Goal: Task Accomplishment & Management: Complete application form

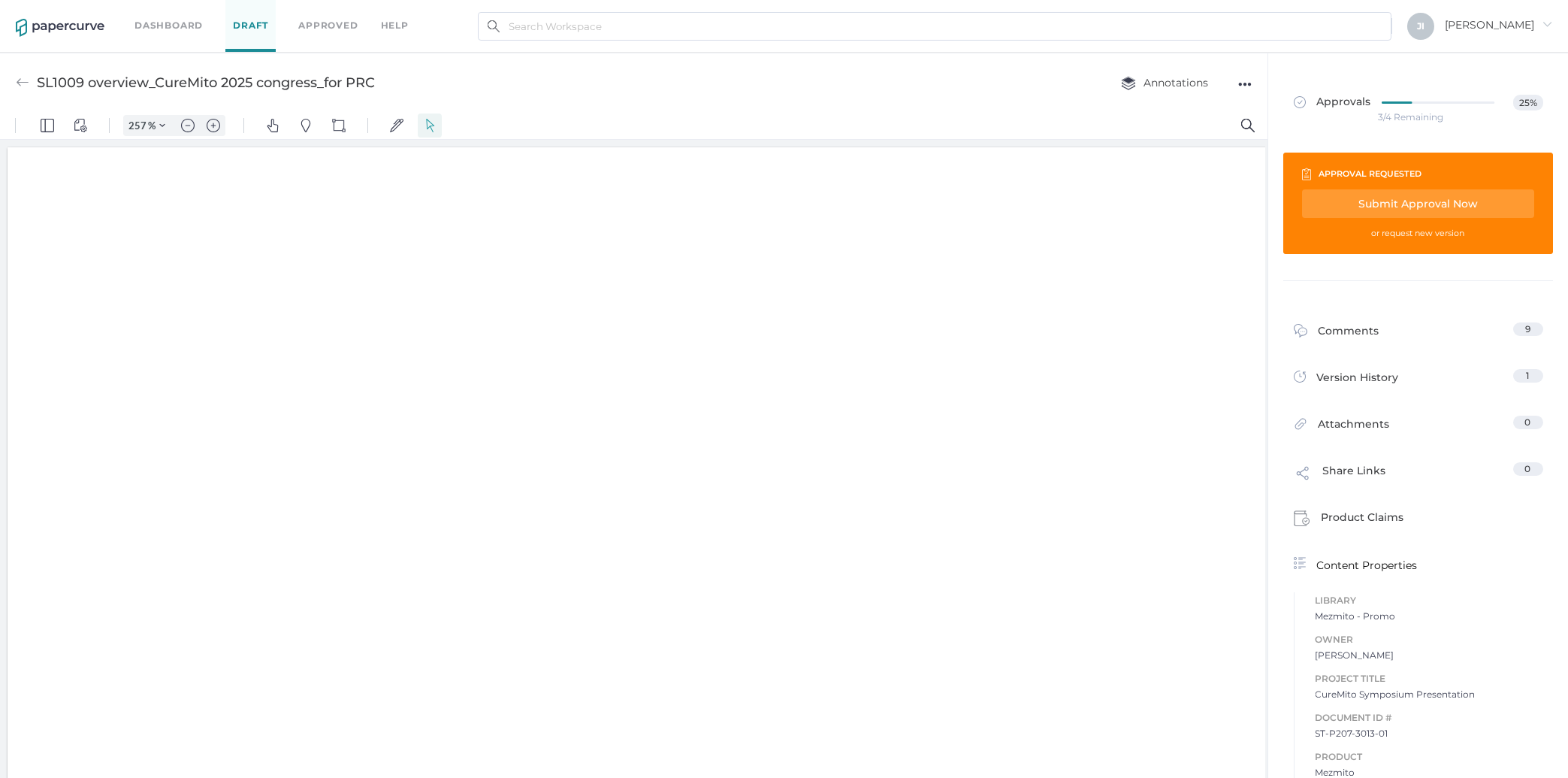
type input "257"
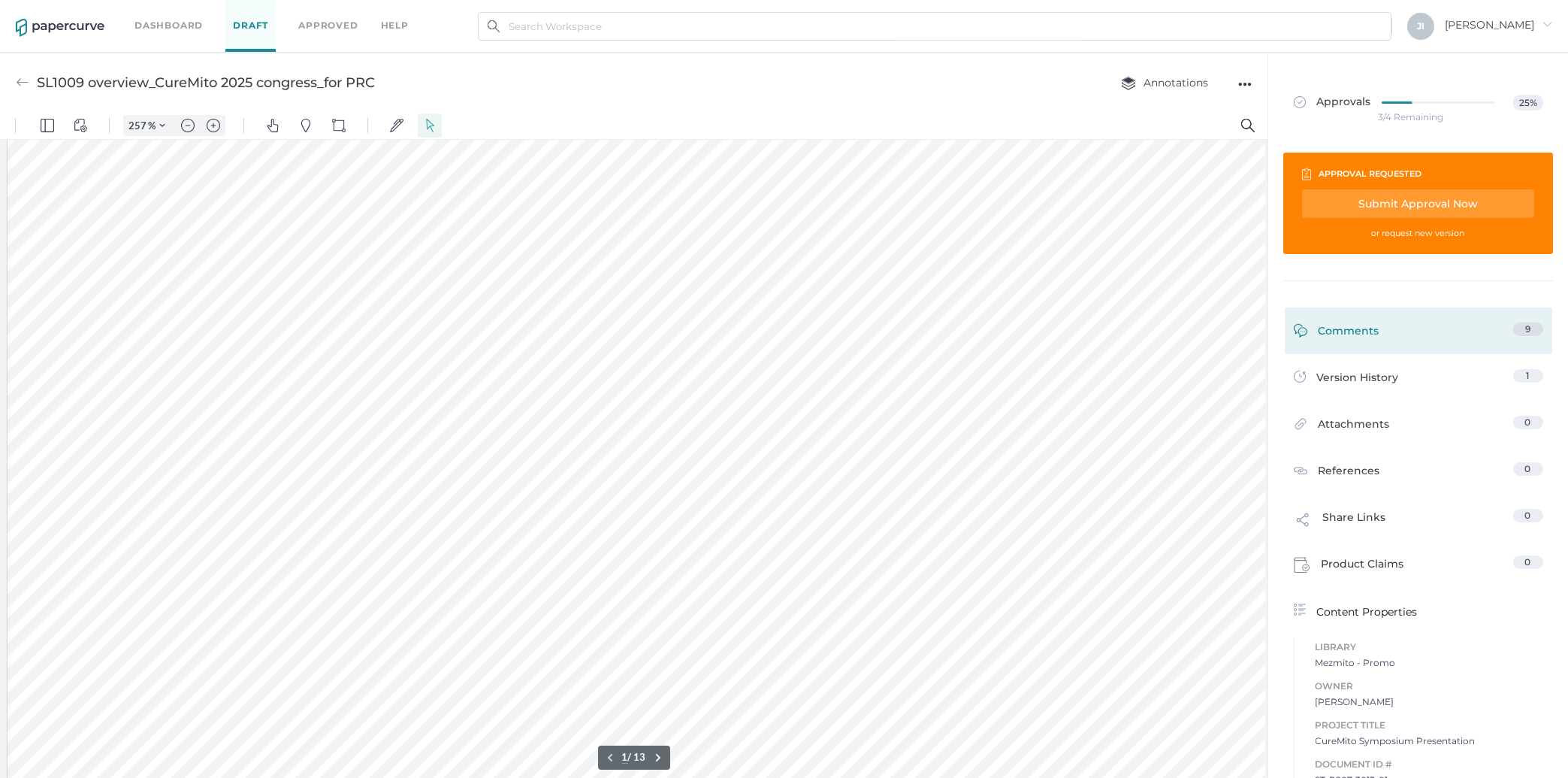
click at [1331, 324] on div "Comments" at bounding box center [1337, 334] width 86 height 23
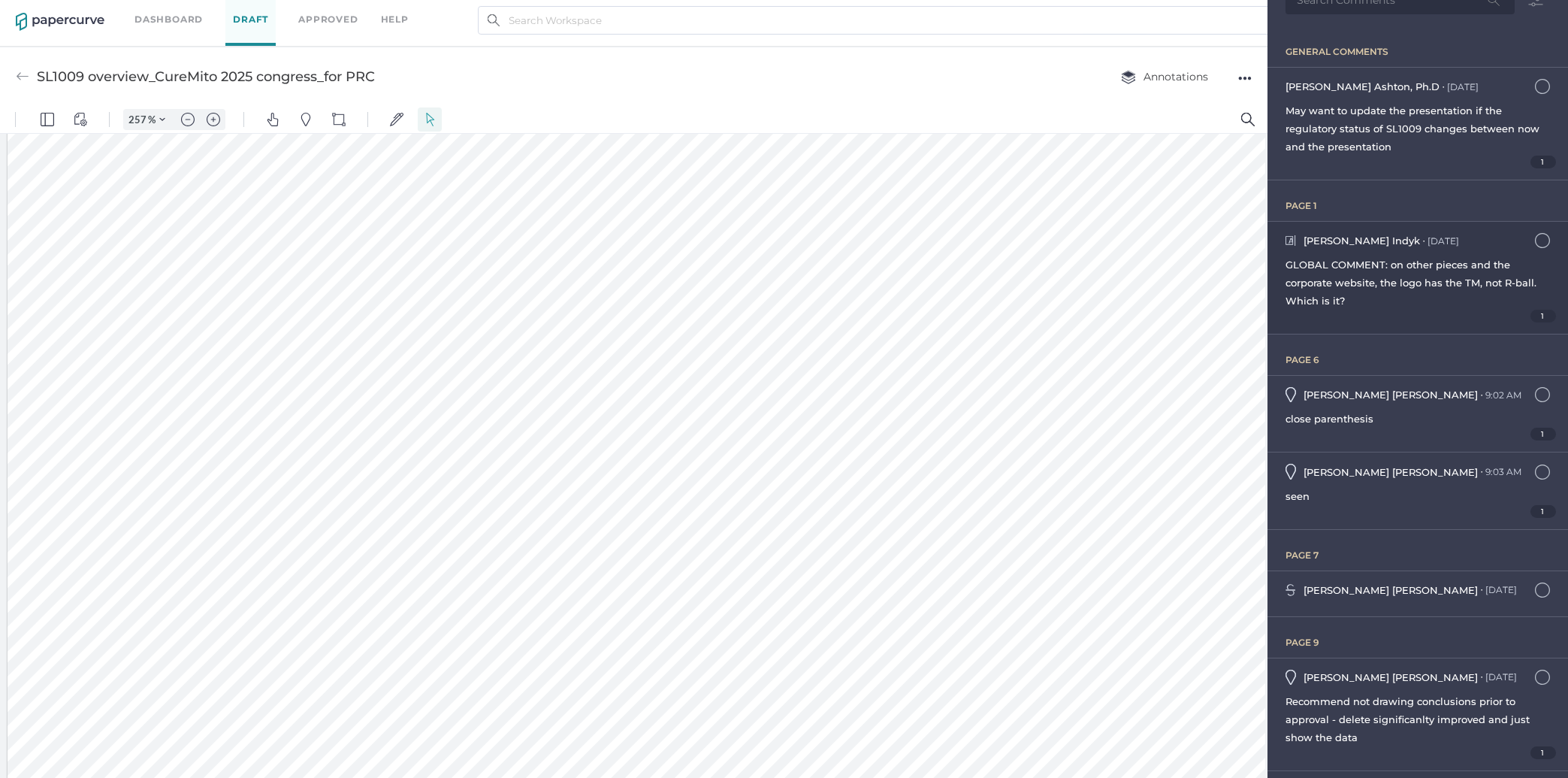
scroll to position [90, 0]
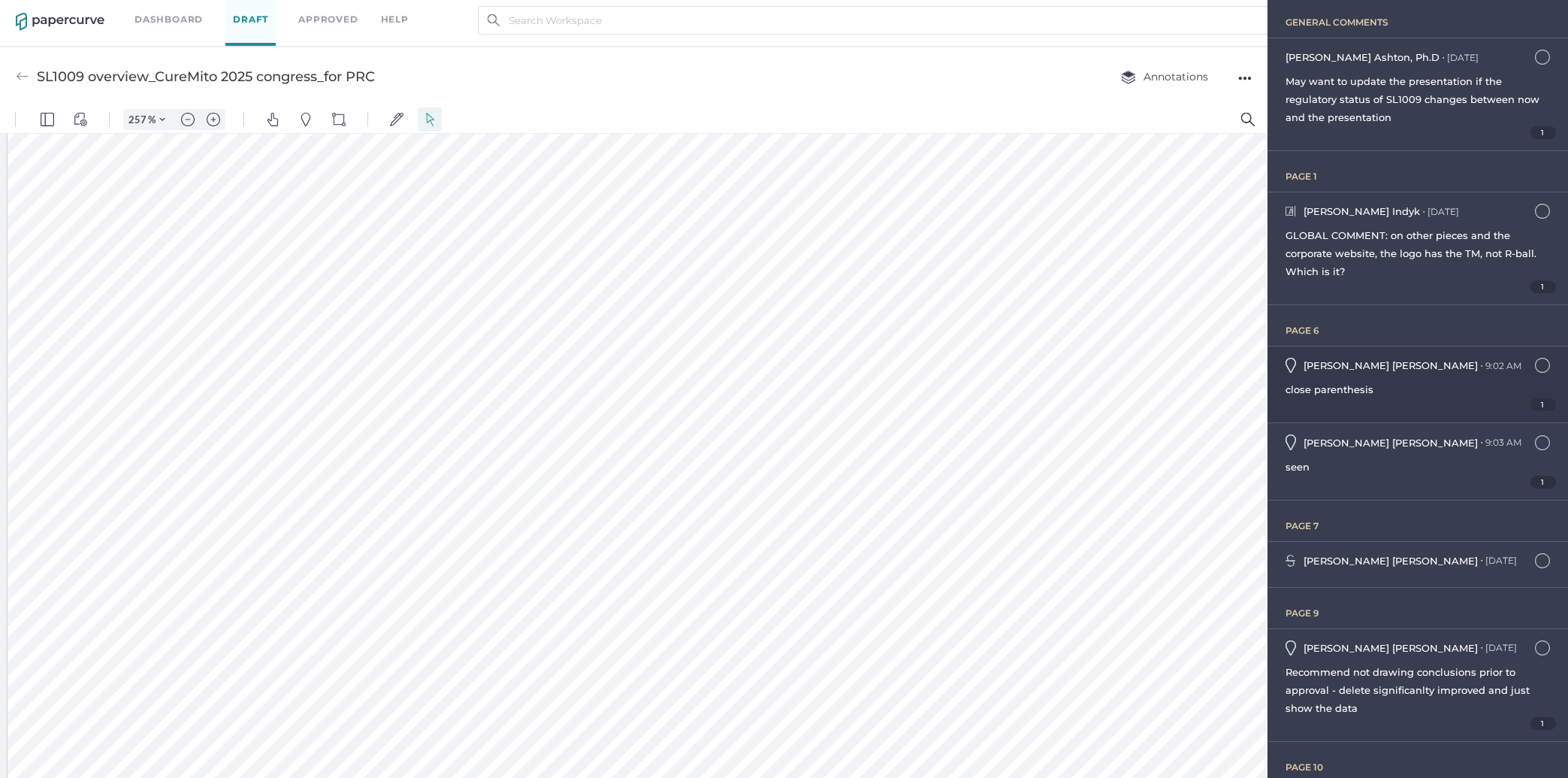
click at [1391, 372] on div "[PERSON_NAME] ● 9:02 AM [DATE] at 9:02am close parenthesis 1" at bounding box center [1418, 384] width 300 height 76
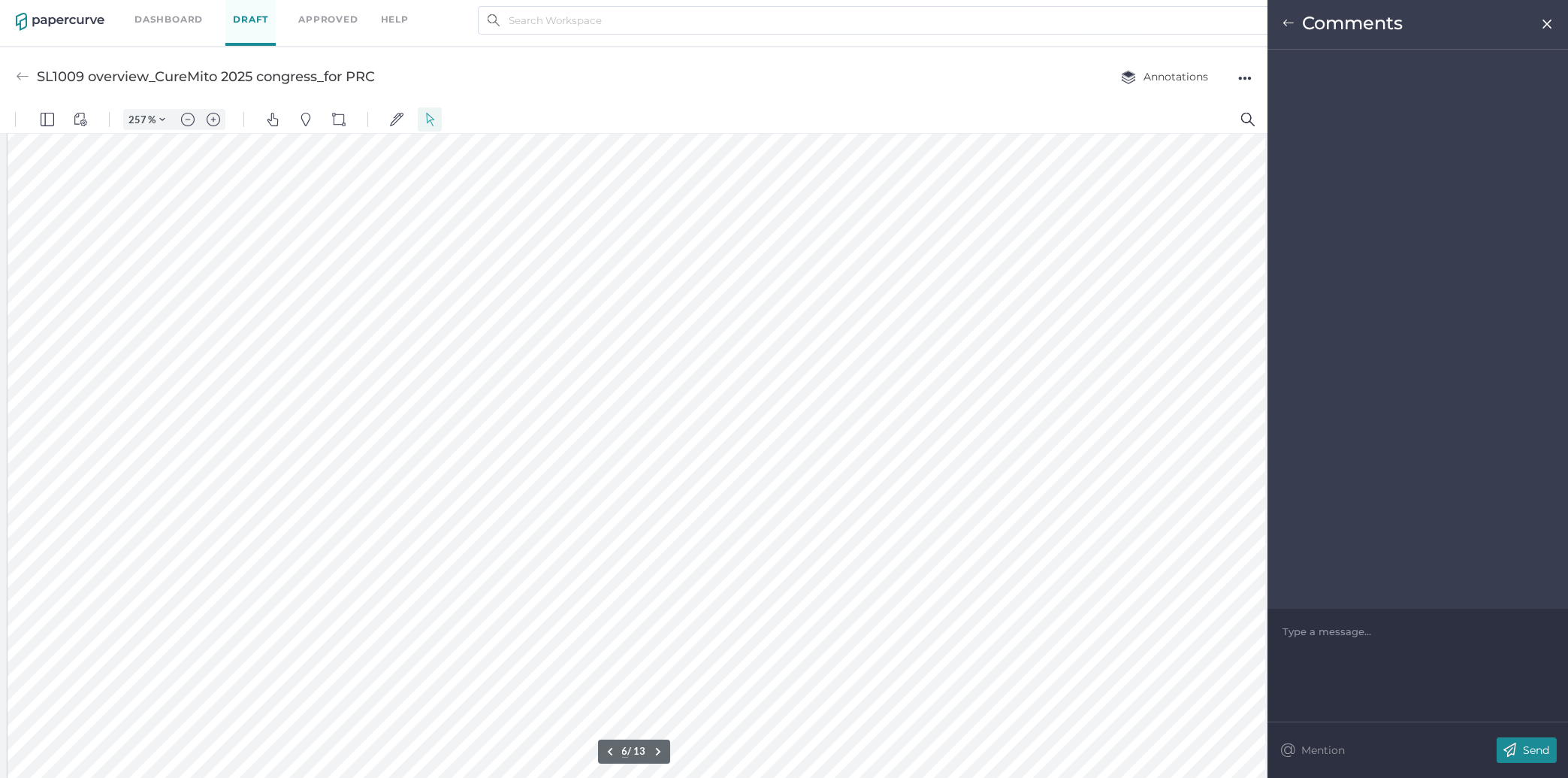
scroll to position [5740, 0]
type input "7"
click at [1292, 21] on img at bounding box center [1289, 23] width 12 height 12
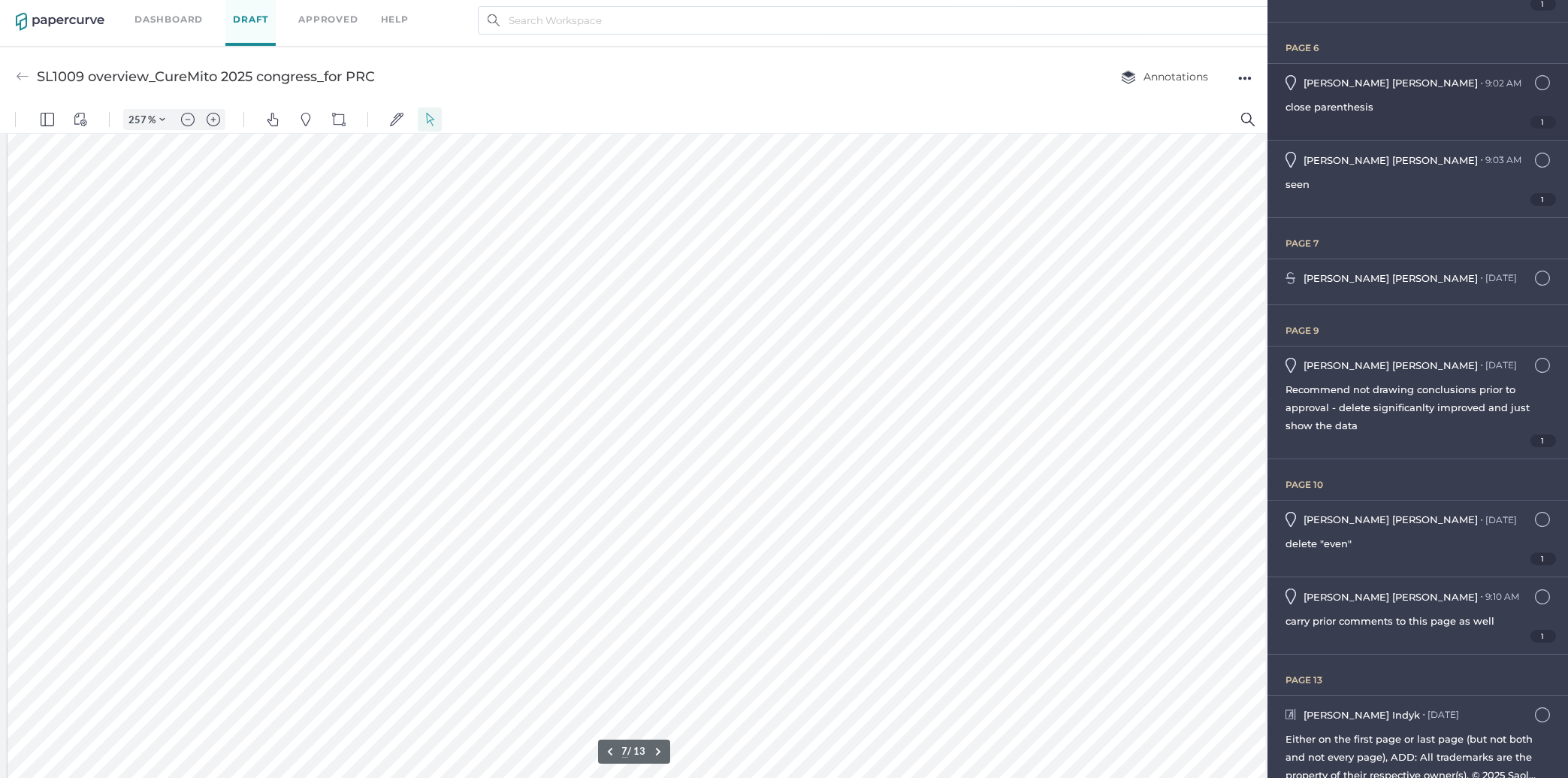
scroll to position [397, 0]
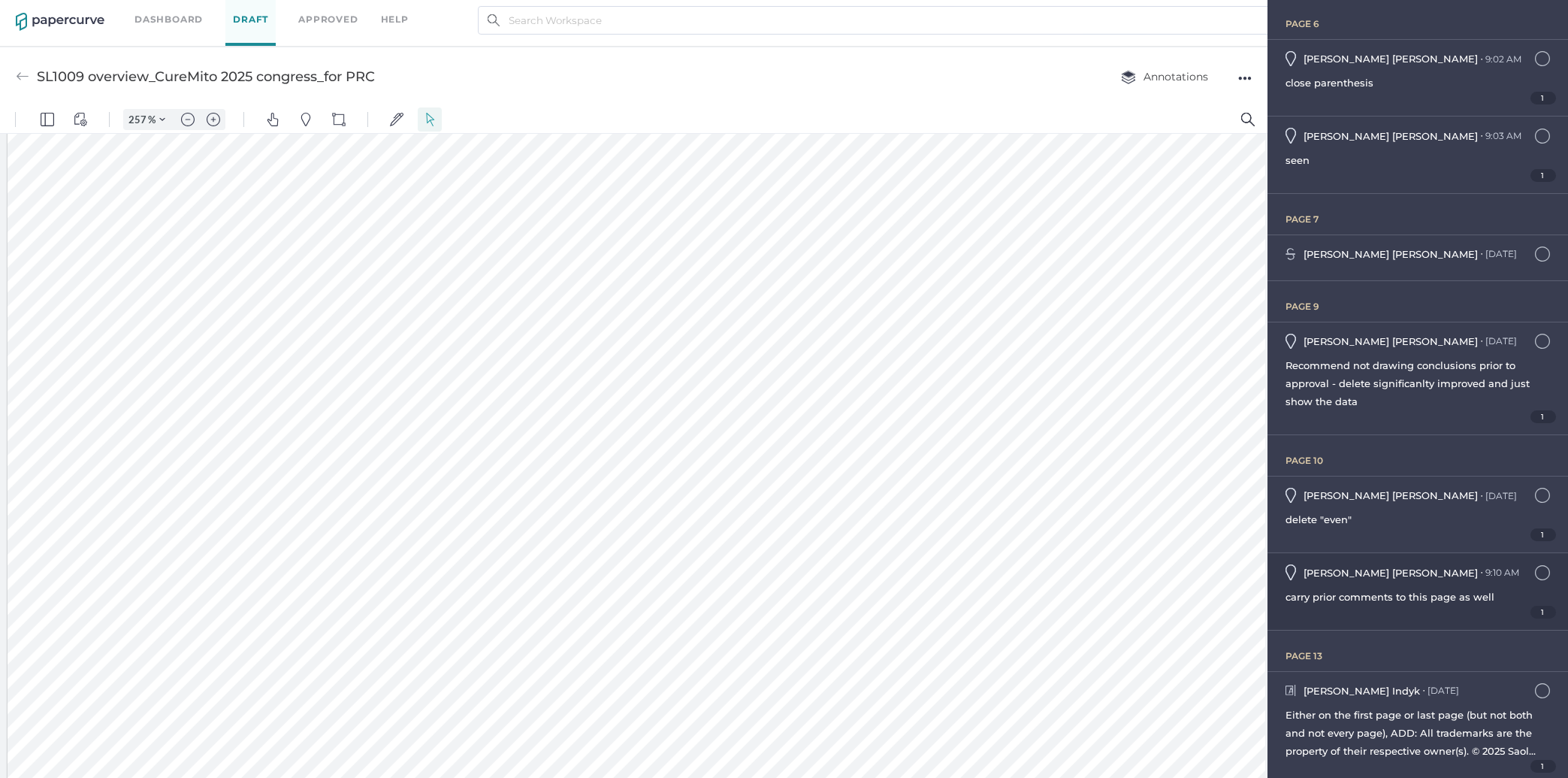
click at [1391, 599] on div "carry prior comments to this page as well" at bounding box center [1418, 597] width 265 height 18
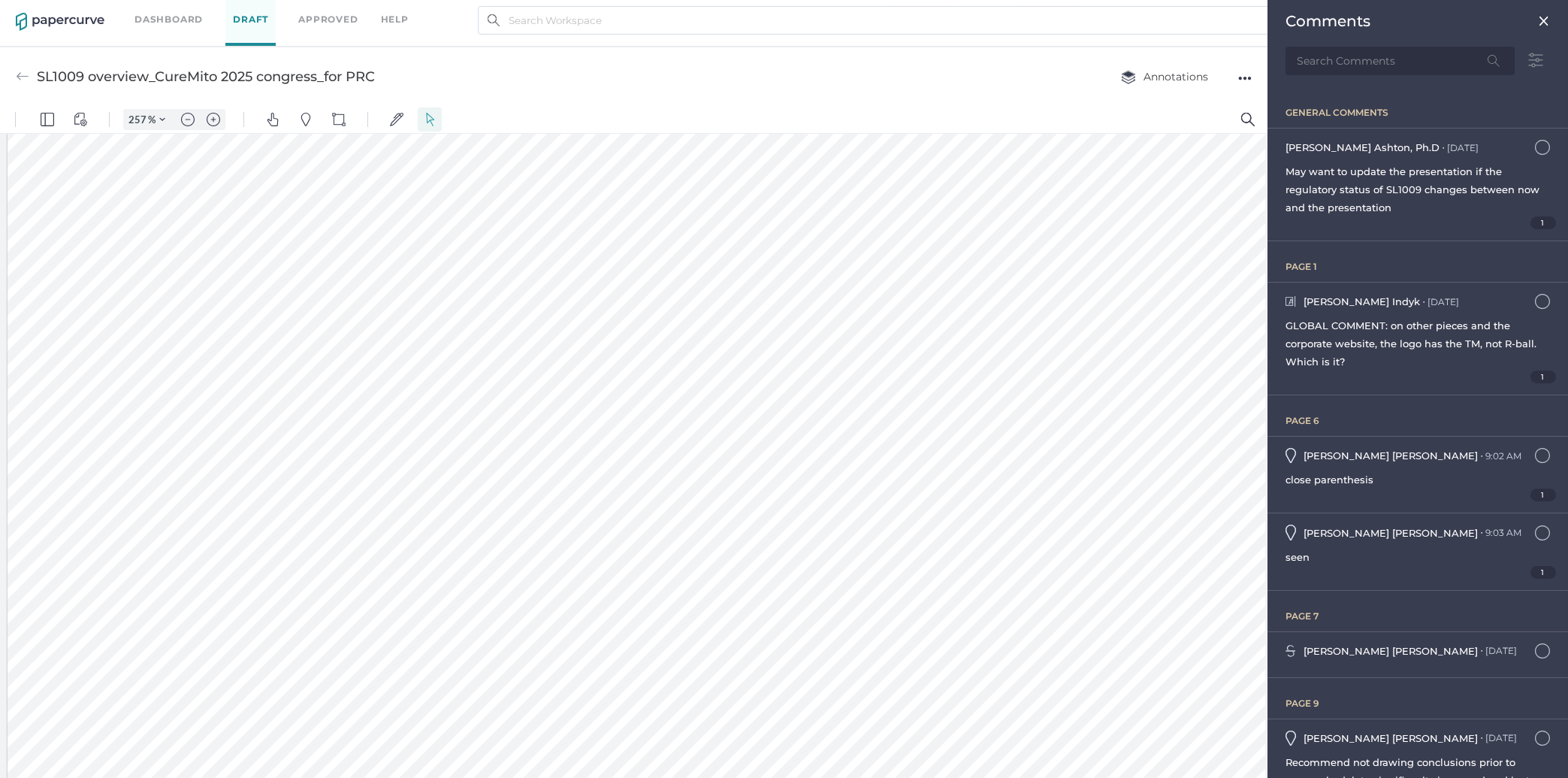
click at [1533, 27] on div "Comments" at bounding box center [1418, 21] width 265 height 18
click at [1539, 20] on img at bounding box center [1544, 20] width 12 height 12
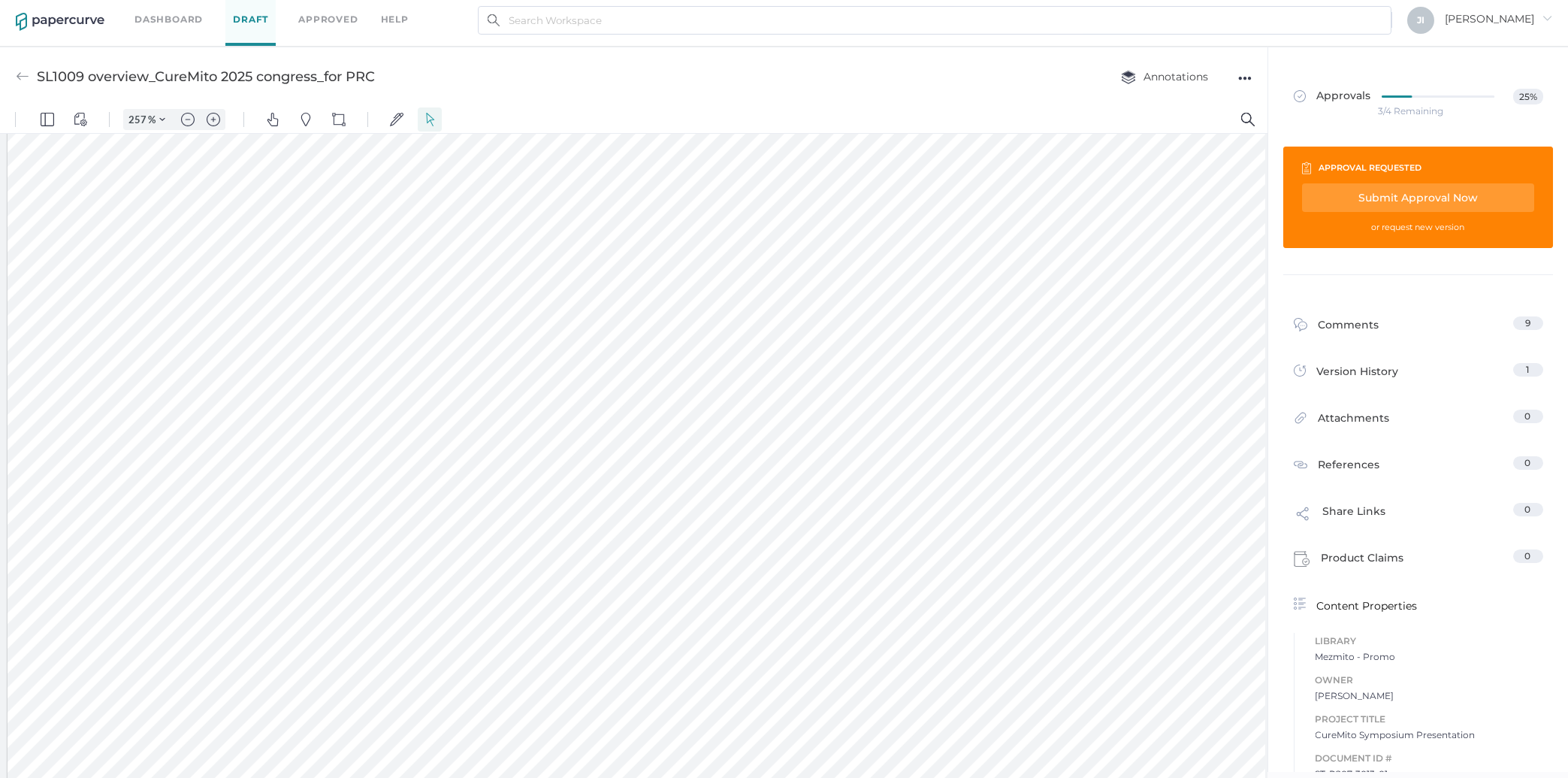
click at [1418, 193] on div "Submit Approval Now" at bounding box center [1419, 197] width 233 height 28
type input "[EMAIL_ADDRESS][DOMAIN_NAME]"
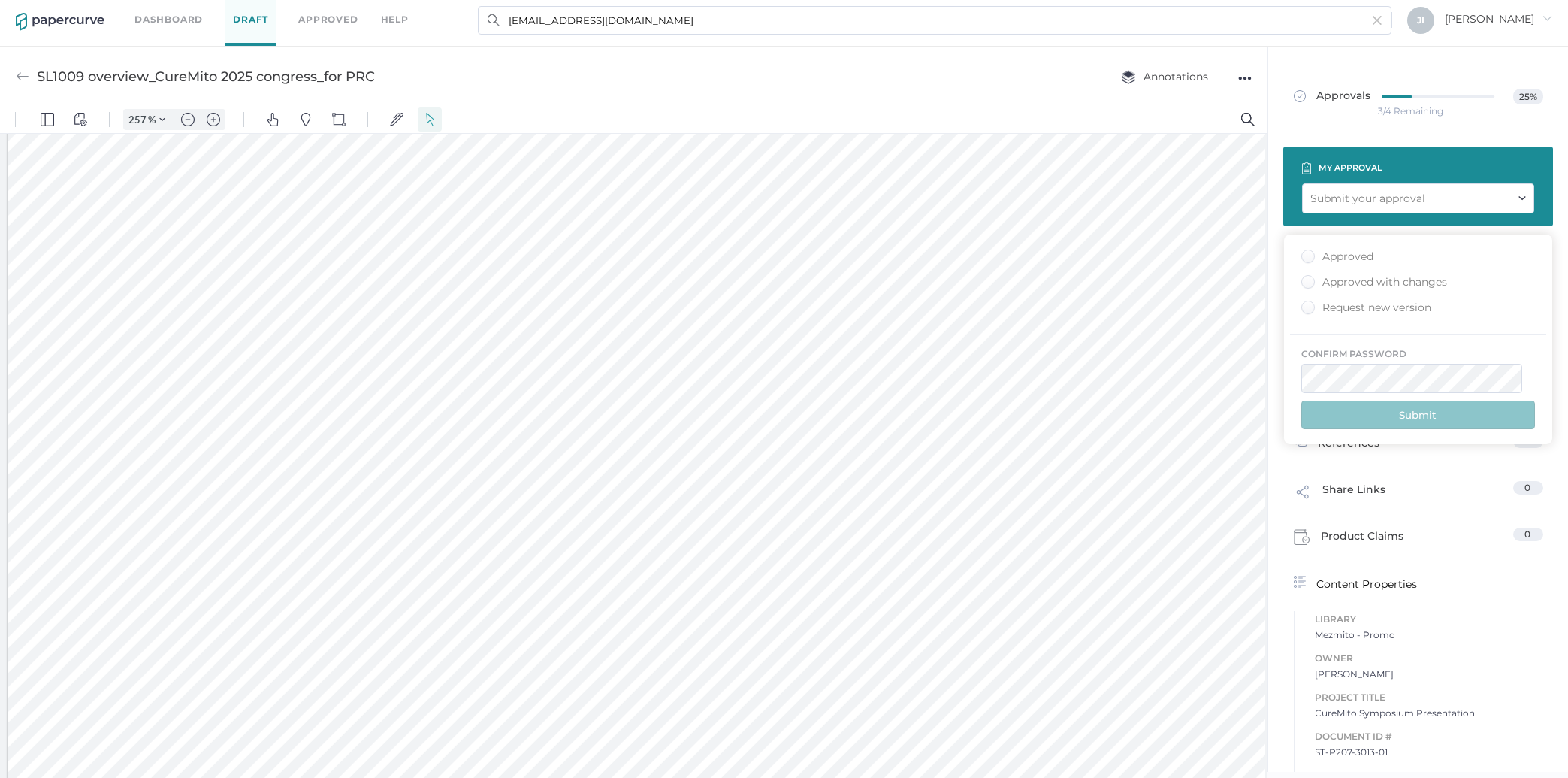
click at [1361, 283] on div "Approved with changes" at bounding box center [1374, 282] width 146 height 15
click at [1305, 278] on input "Approved with changes" at bounding box center [1305, 278] width 0 height 0
click at [1420, 417] on button "Submit" at bounding box center [1418, 414] width 234 height 28
